Goal: Transaction & Acquisition: Purchase product/service

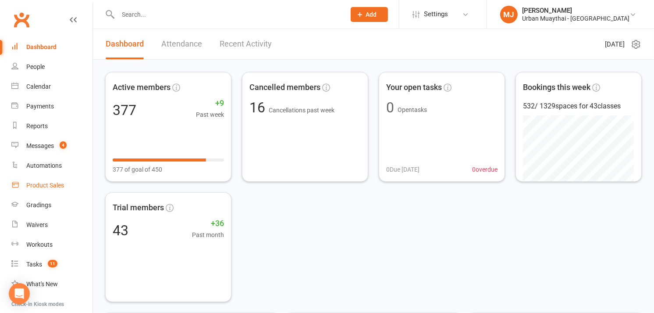
click at [51, 181] on div "Product Sales" at bounding box center [45, 184] width 38 height 7
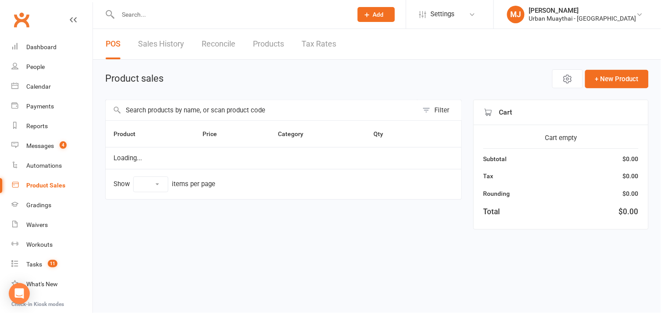
select select "10"
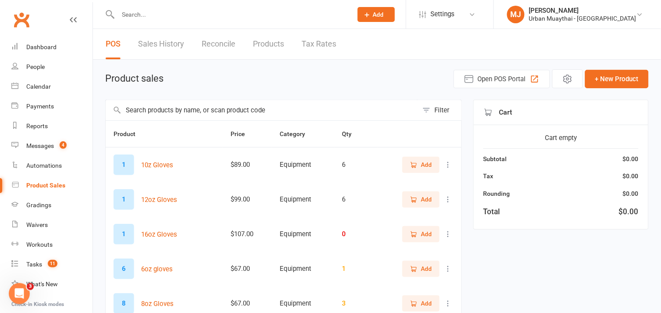
click at [261, 114] on input "text" at bounding box center [262, 110] width 313 height 20
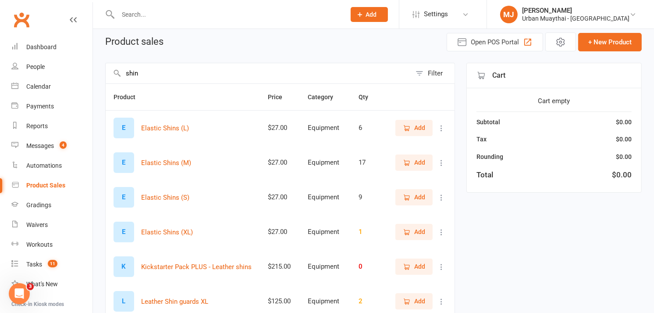
scroll to position [37, 0]
click at [419, 227] on span "Add" at bounding box center [419, 231] width 11 height 10
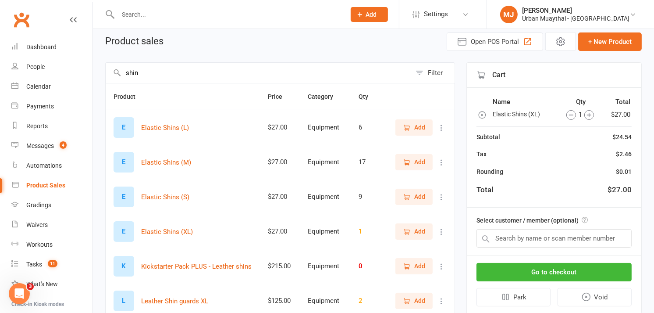
click at [359, 68] on input "shin" at bounding box center [259, 73] width 306 height 20
type input "s"
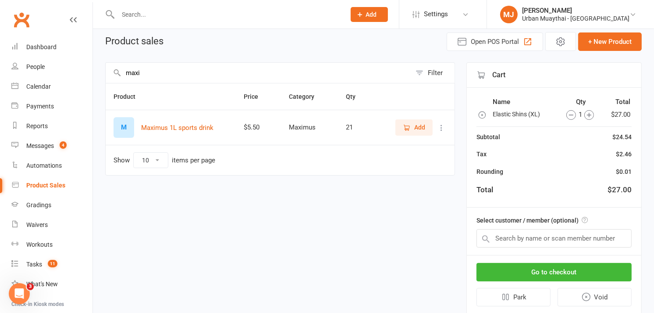
type input "maxi"
click at [417, 126] on span "Add" at bounding box center [419, 127] width 11 height 10
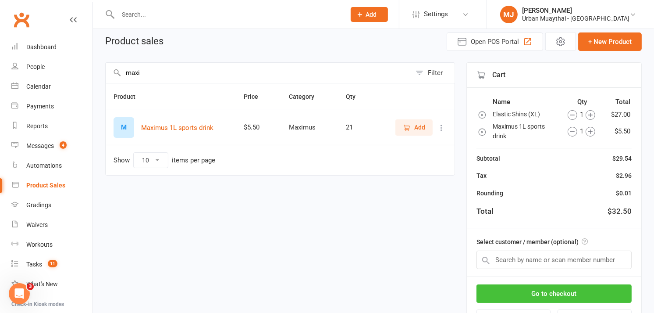
click at [539, 295] on button "Go to checkout" at bounding box center [553, 293] width 155 height 18
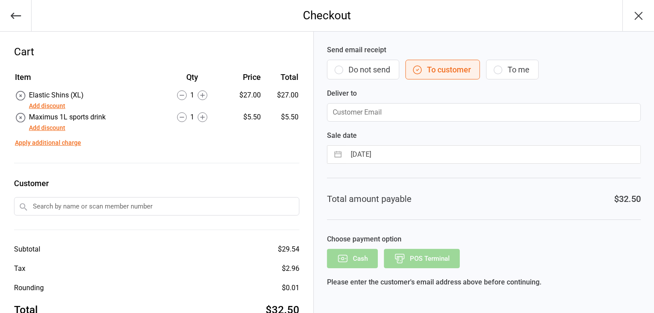
click at [375, 71] on button "Do not send" at bounding box center [363, 70] width 72 height 20
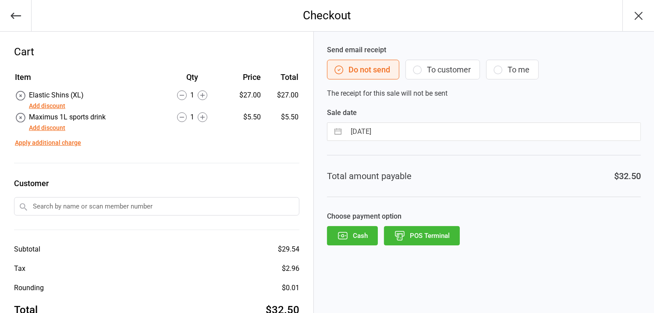
click at [437, 231] on button "POS Terminal" at bounding box center [422, 235] width 76 height 19
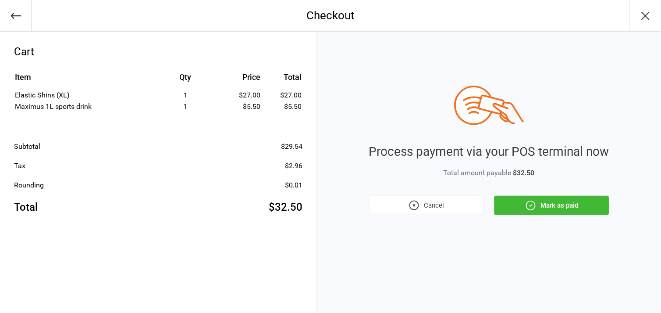
click at [573, 212] on button "Mark as paid" at bounding box center [551, 204] width 115 height 19
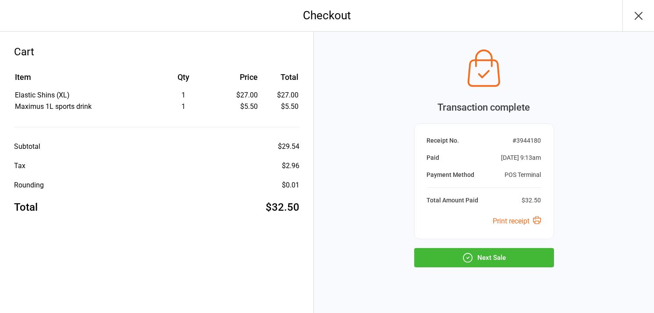
click at [483, 254] on button "Next Sale" at bounding box center [484, 257] width 140 height 19
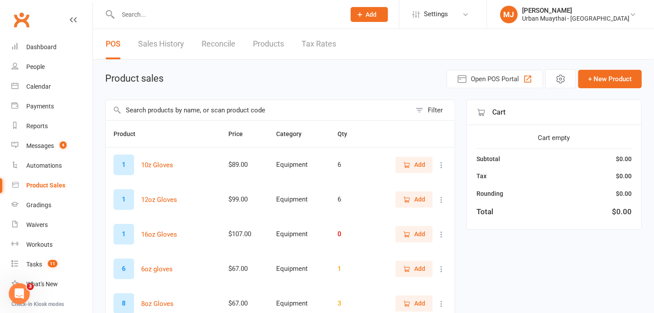
click at [147, 40] on link "Sales History" at bounding box center [161, 44] width 46 height 30
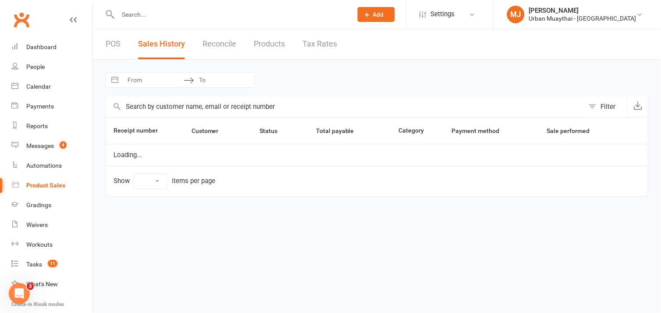
select select "25"
